Goal: Use online tool/utility: Use online tool/utility

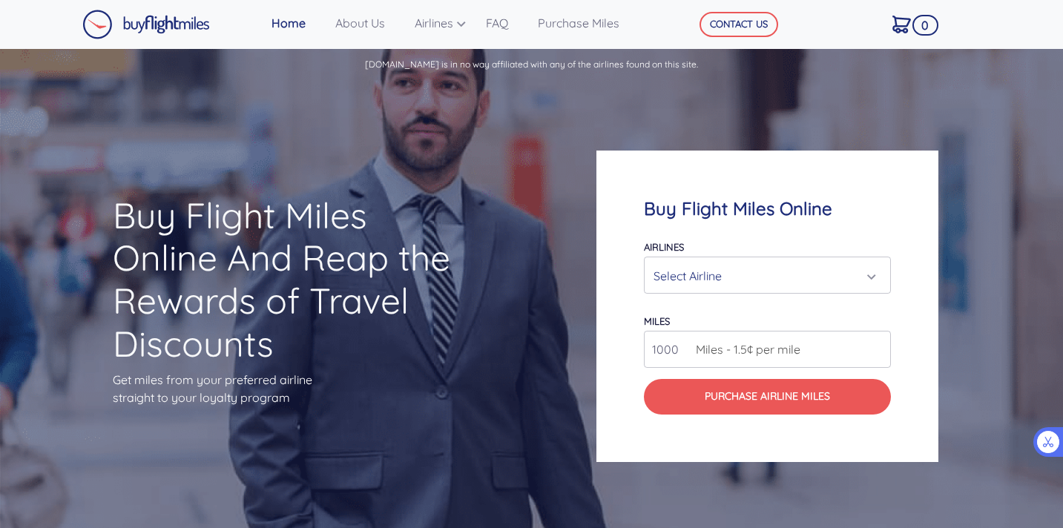
click at [678, 273] on div "Select Airline" at bounding box center [762, 276] width 219 height 28
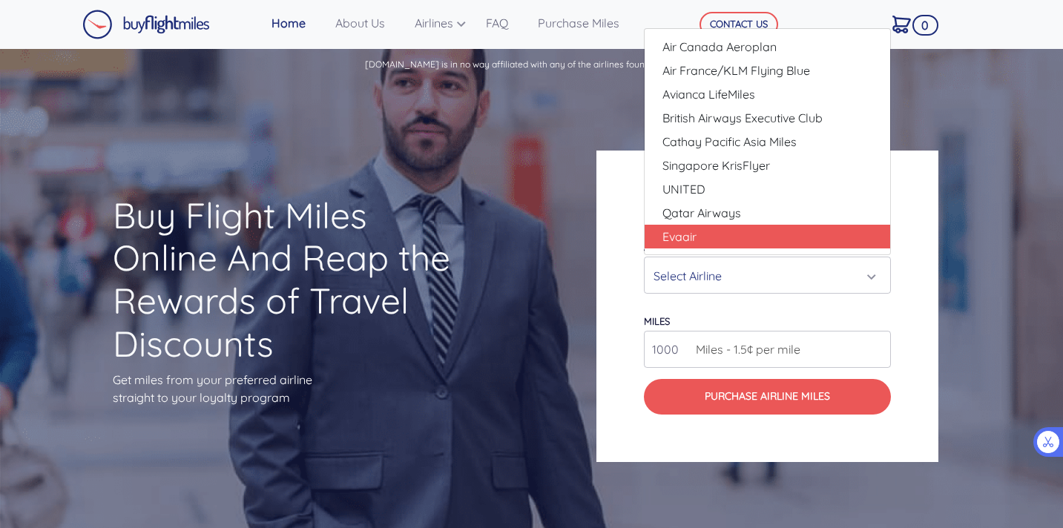
click at [702, 236] on link "Evaair" at bounding box center [766, 237] width 245 height 24
select select "Evaair"
type input "50000"
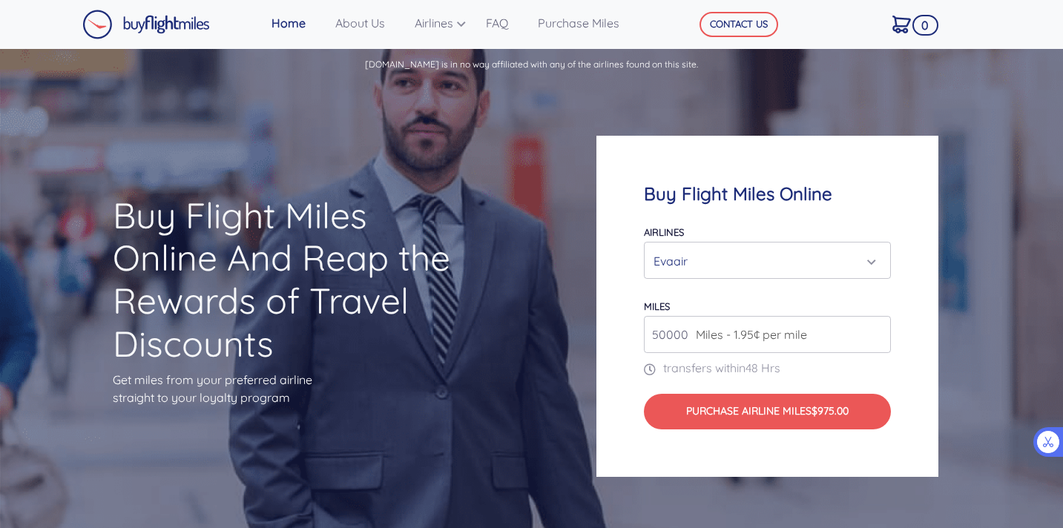
scroll to position [20, 0]
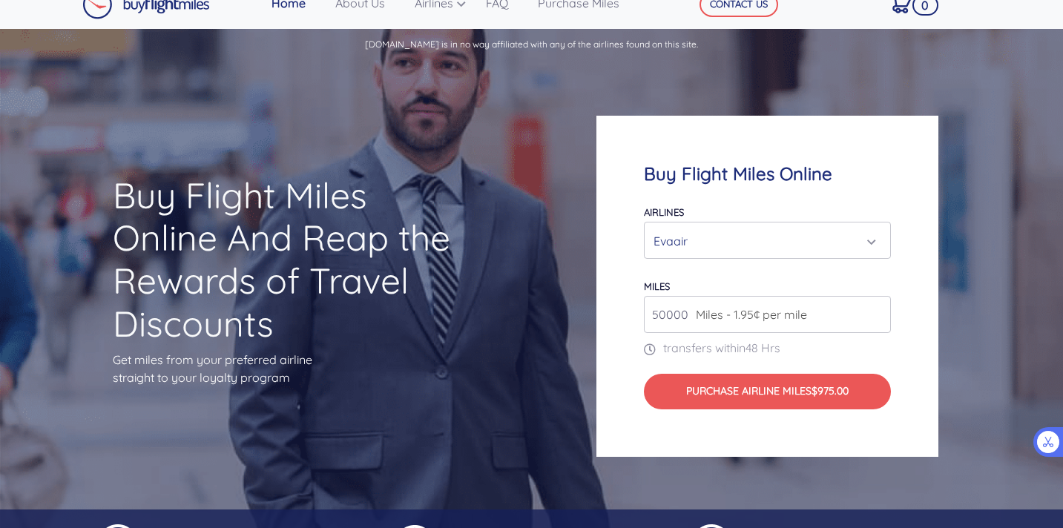
click at [659, 317] on input "50000" at bounding box center [767, 314] width 247 height 37
type input "1"
type input "5"
type input "35000"
